Goal: Navigation & Orientation: Find specific page/section

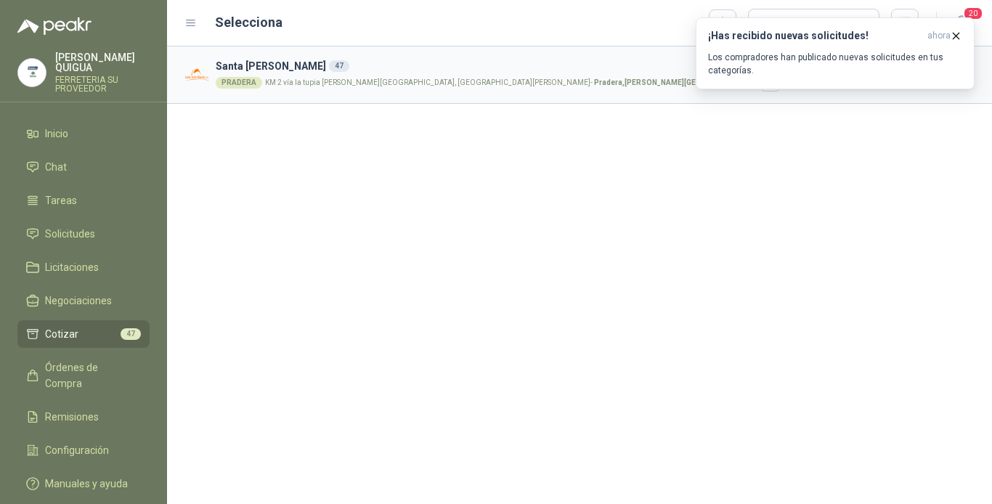
click at [97, 326] on li "Cotizar 47" at bounding box center [83, 334] width 115 height 16
click at [76, 126] on li "Inicio" at bounding box center [83, 134] width 115 height 16
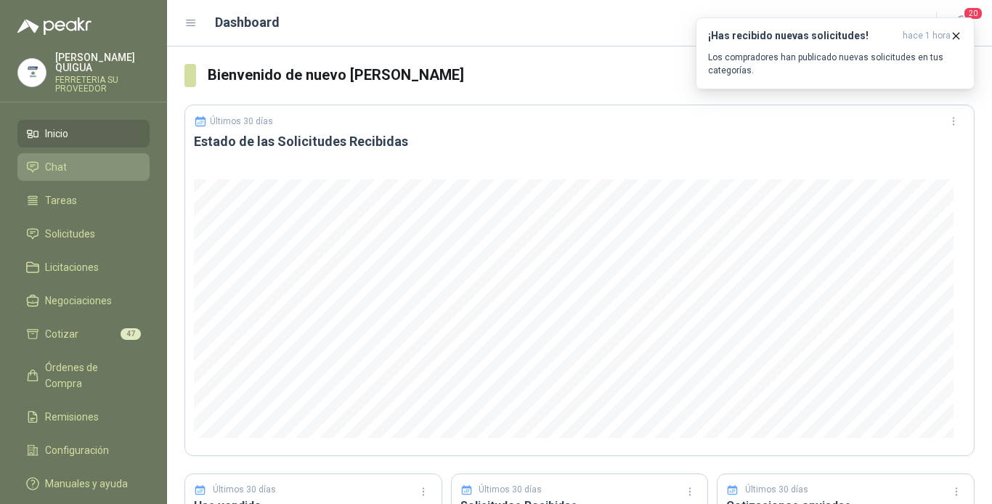
click at [94, 159] on li "Chat" at bounding box center [83, 167] width 115 height 16
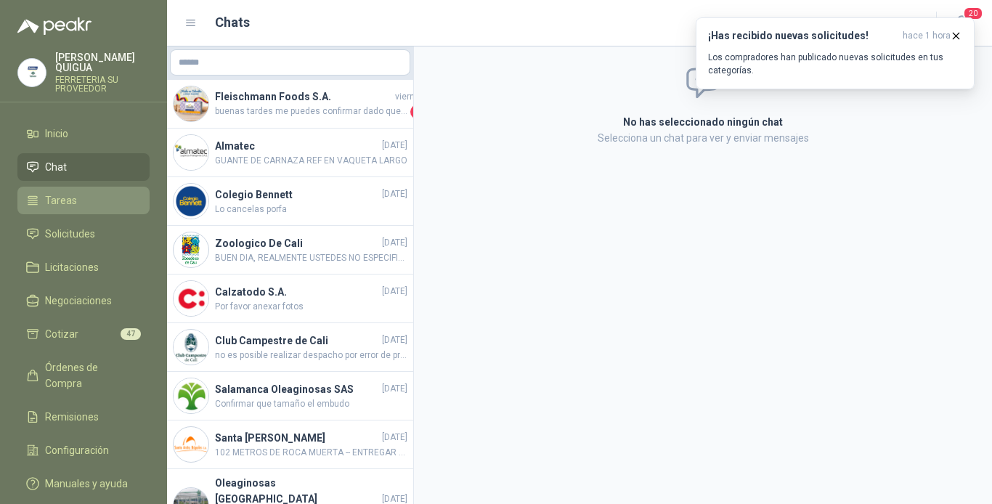
click at [99, 196] on li "Tareas" at bounding box center [83, 201] width 115 height 16
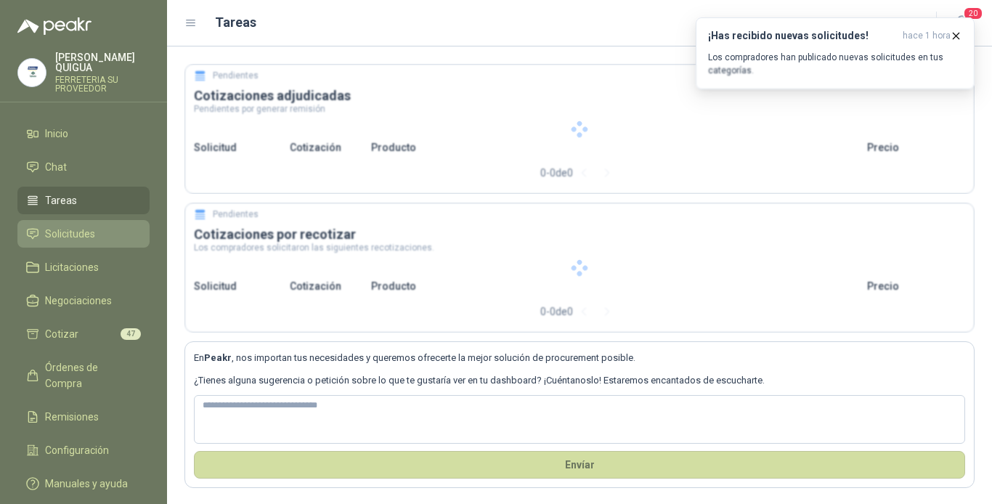
click at [107, 232] on link "Solicitudes" at bounding box center [83, 234] width 132 height 28
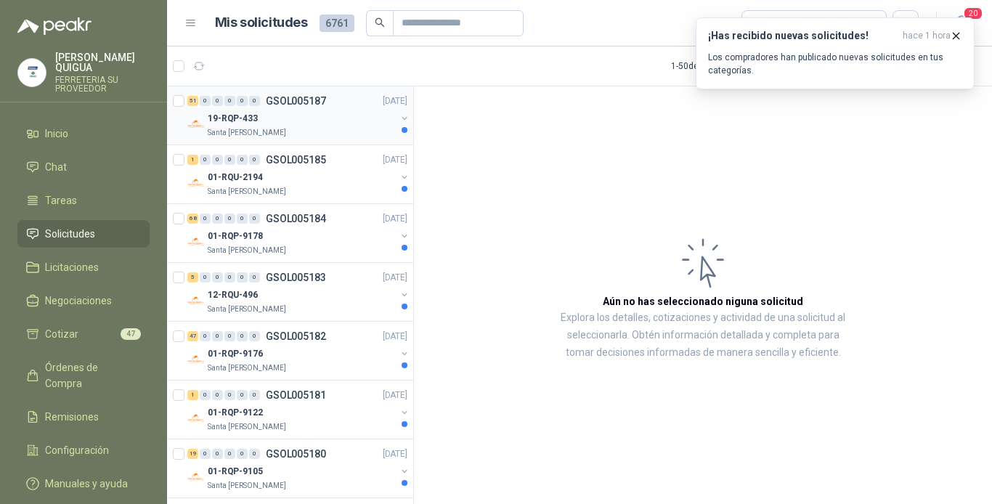
click at [283, 115] on div "19-RQP-433" at bounding box center [302, 118] width 188 height 17
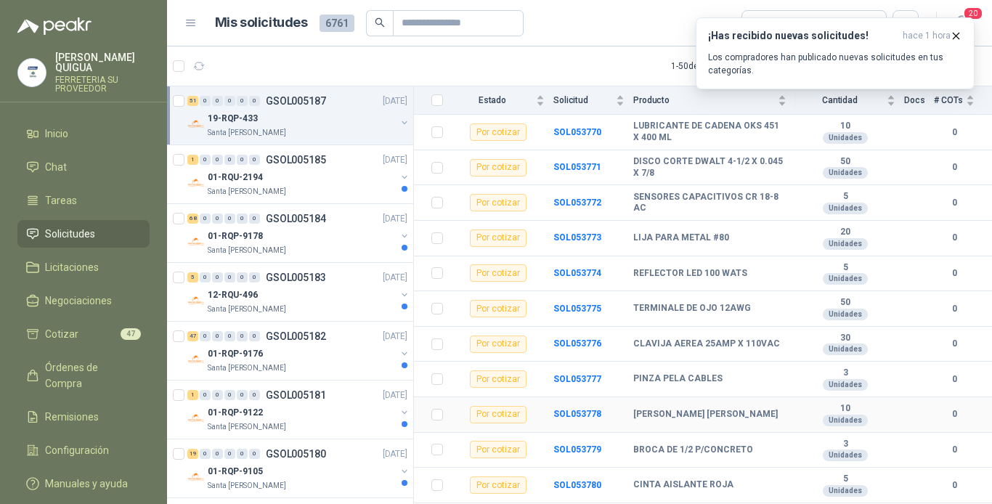
scroll to position [727, 0]
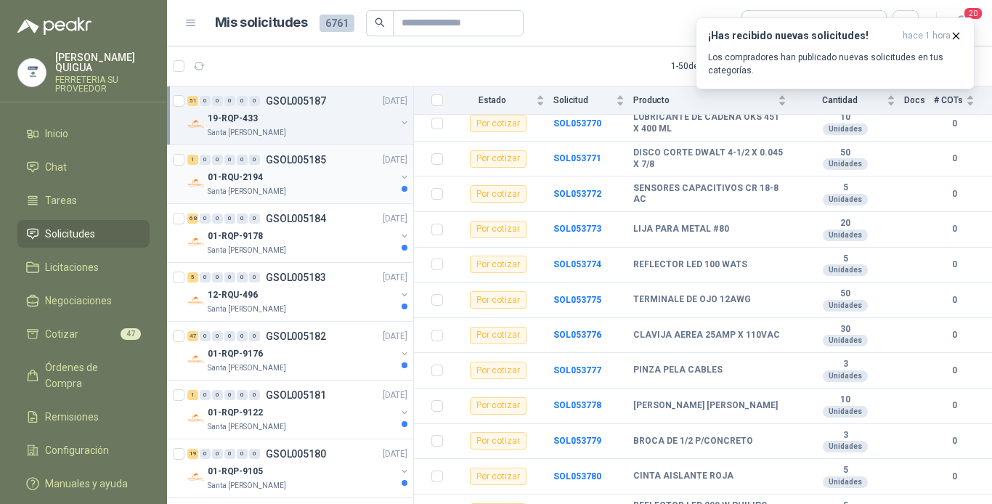
click at [298, 171] on div "01-RQU-2194" at bounding box center [302, 177] width 188 height 17
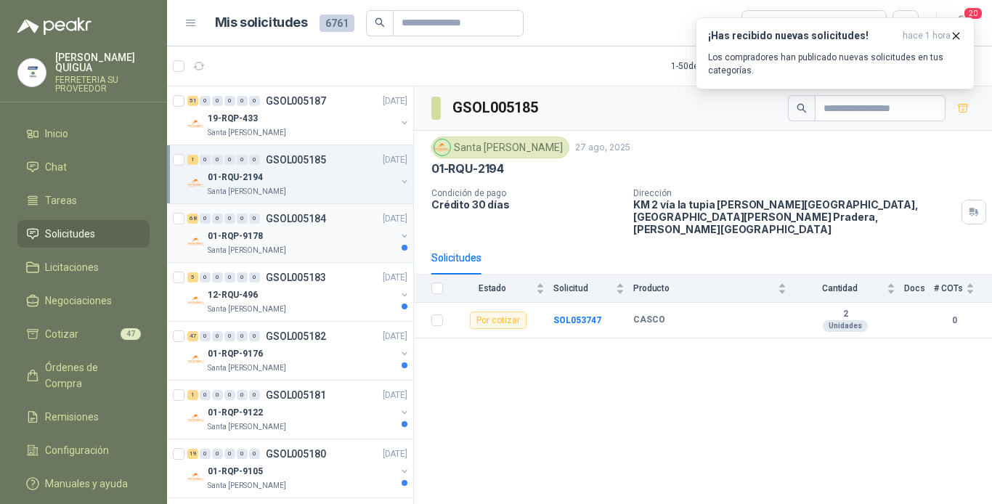
click at [344, 234] on div "01-RQP-9178" at bounding box center [302, 235] width 188 height 17
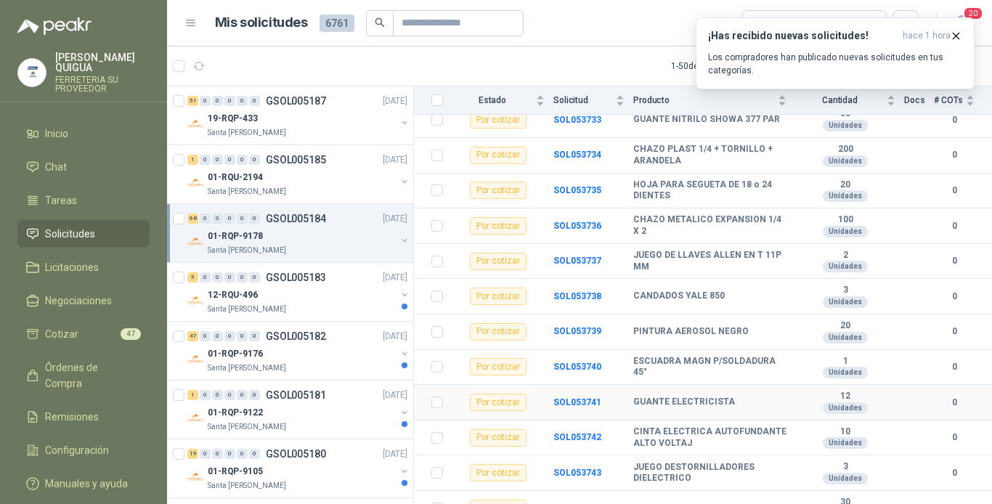
scroll to position [2183, 0]
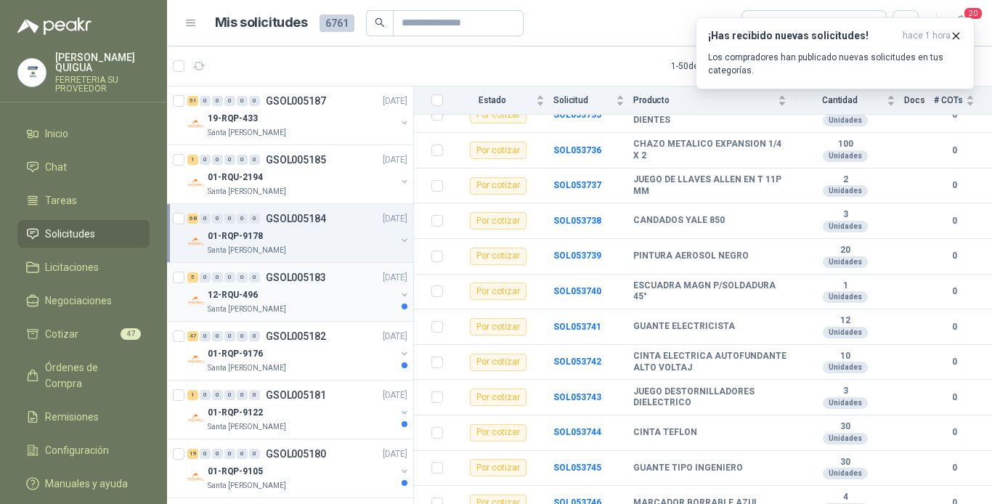
click at [331, 294] on div "12-RQU-496" at bounding box center [302, 294] width 188 height 17
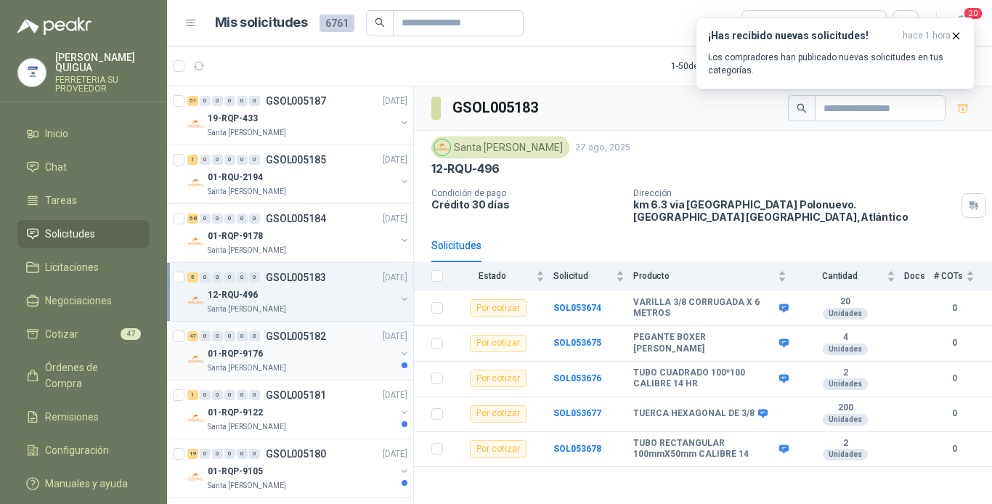
click at [357, 352] on div "01-RQP-9176" at bounding box center [302, 353] width 188 height 17
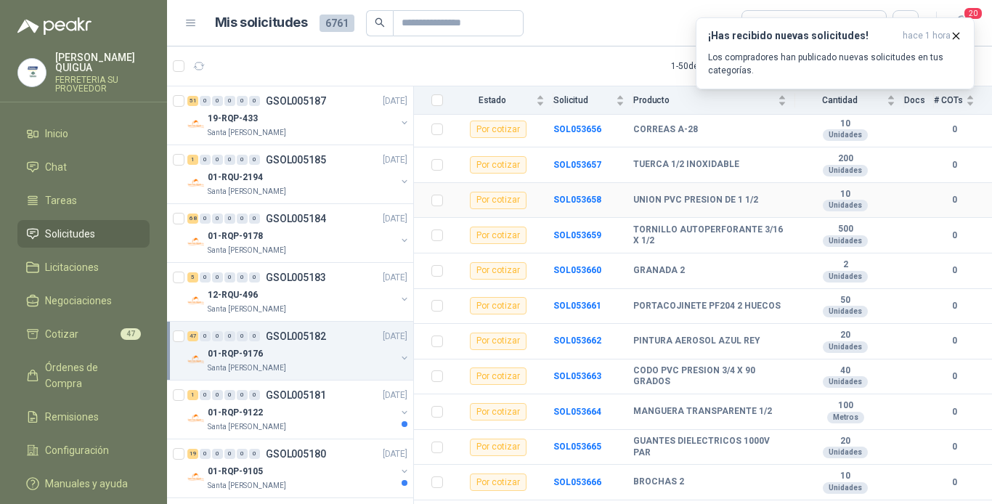
scroll to position [1235, 0]
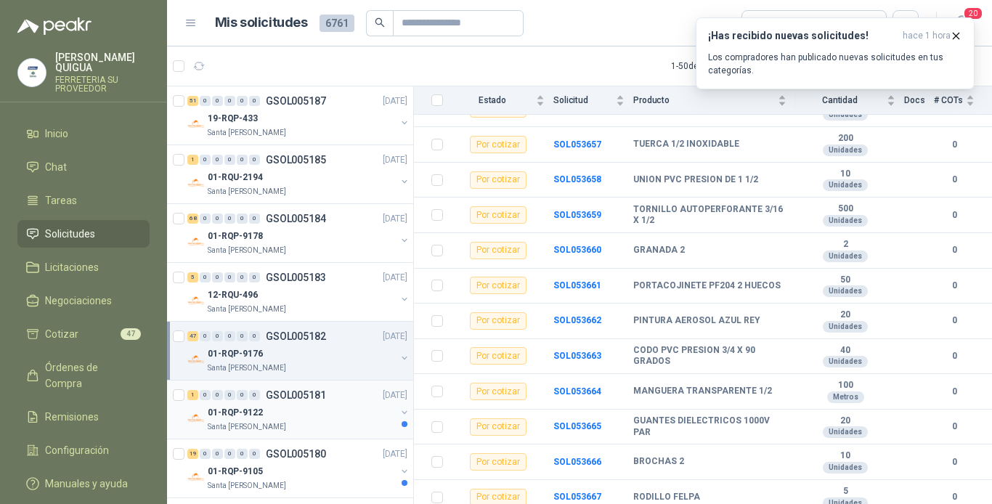
click at [323, 400] on p "GSOL005181" at bounding box center [296, 395] width 60 height 10
